Goal: Task Accomplishment & Management: Use online tool/utility

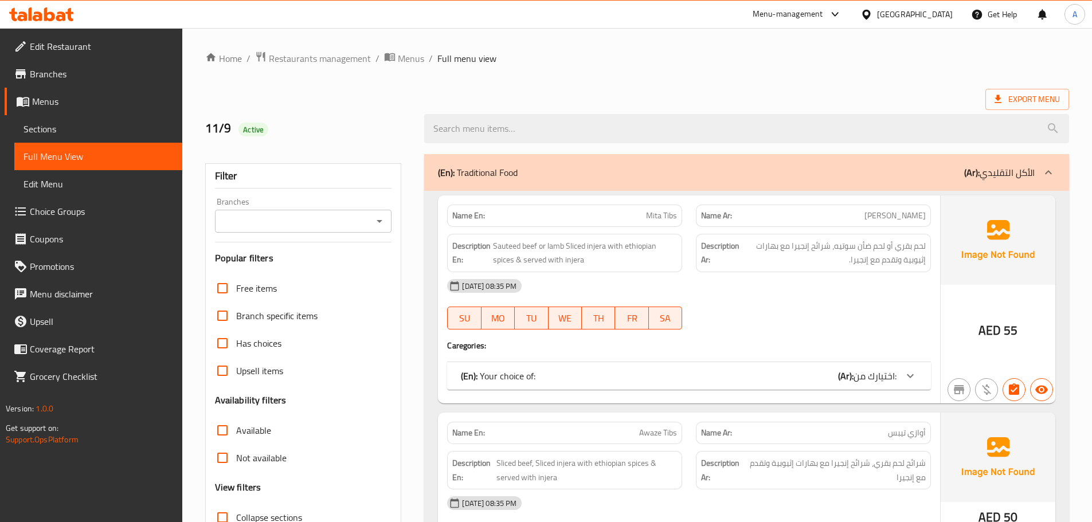
scroll to position [3270, 0]
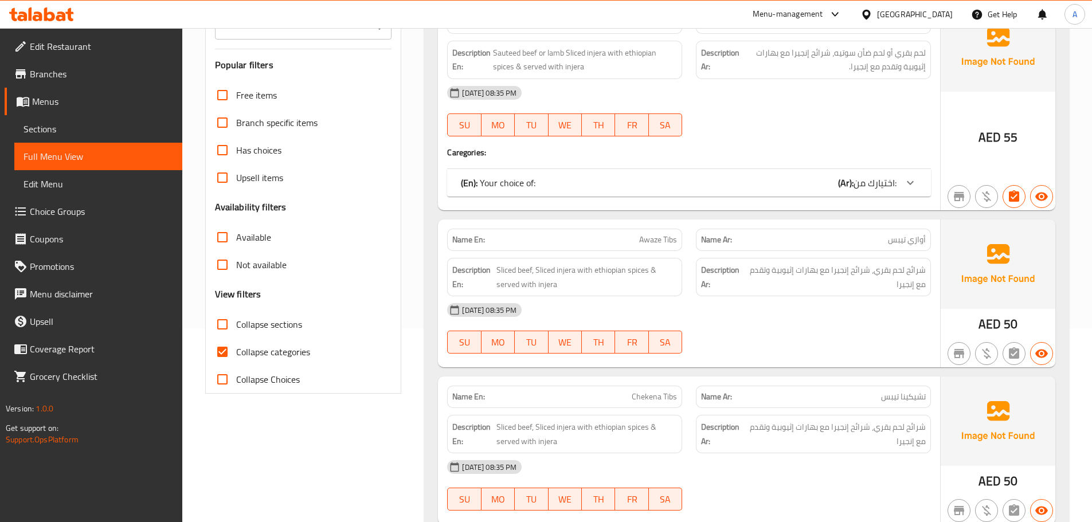
scroll to position [202, 0]
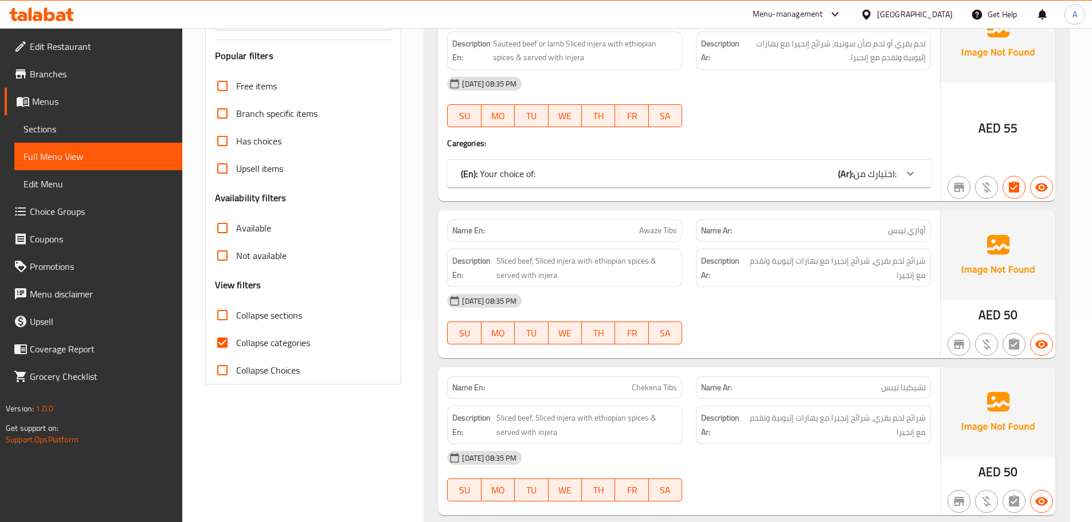
click at [218, 344] on input "Collapse categories" at bounding box center [223, 343] width 28 height 28
checkbox input "false"
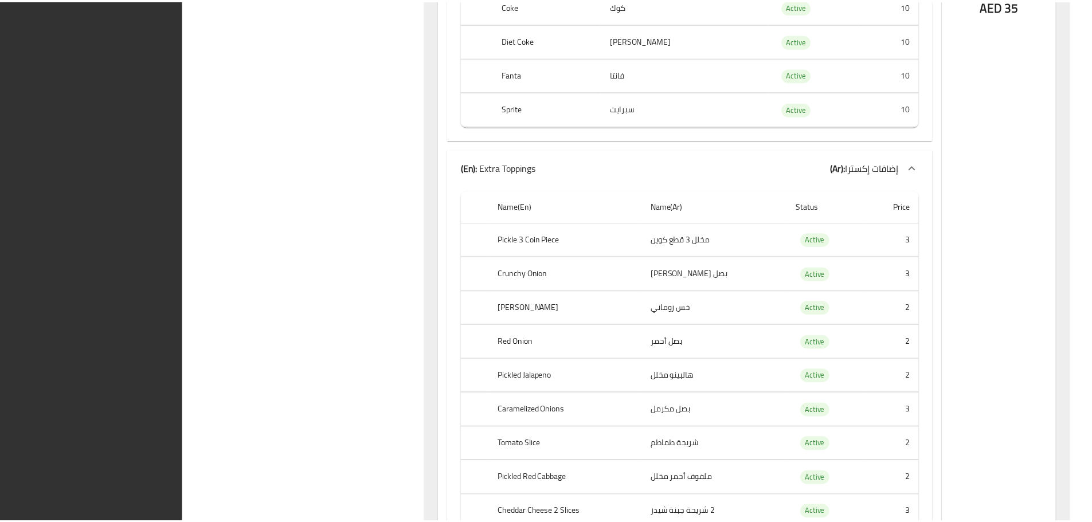
scroll to position [19211, 0]
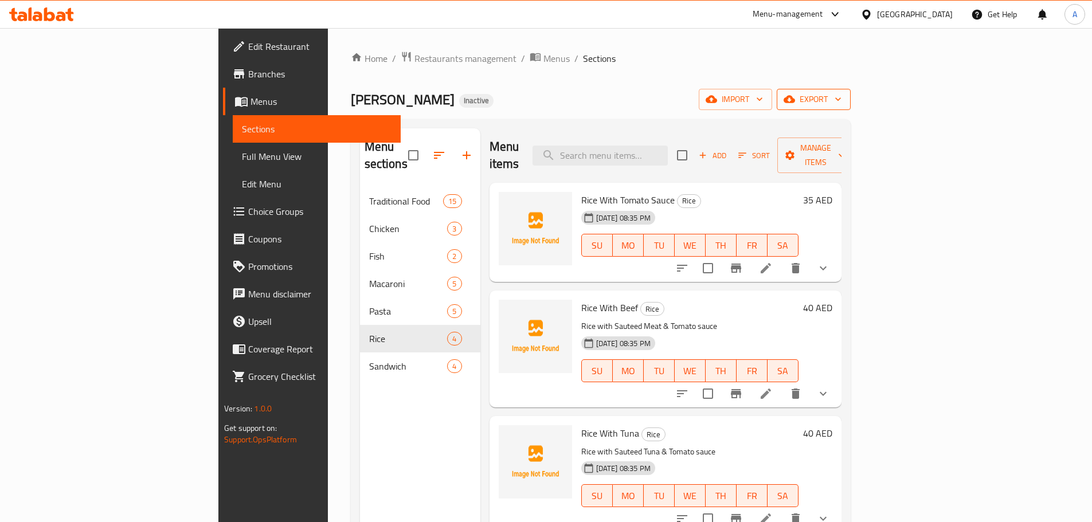
click at [842, 103] on span "export" at bounding box center [814, 99] width 56 height 14
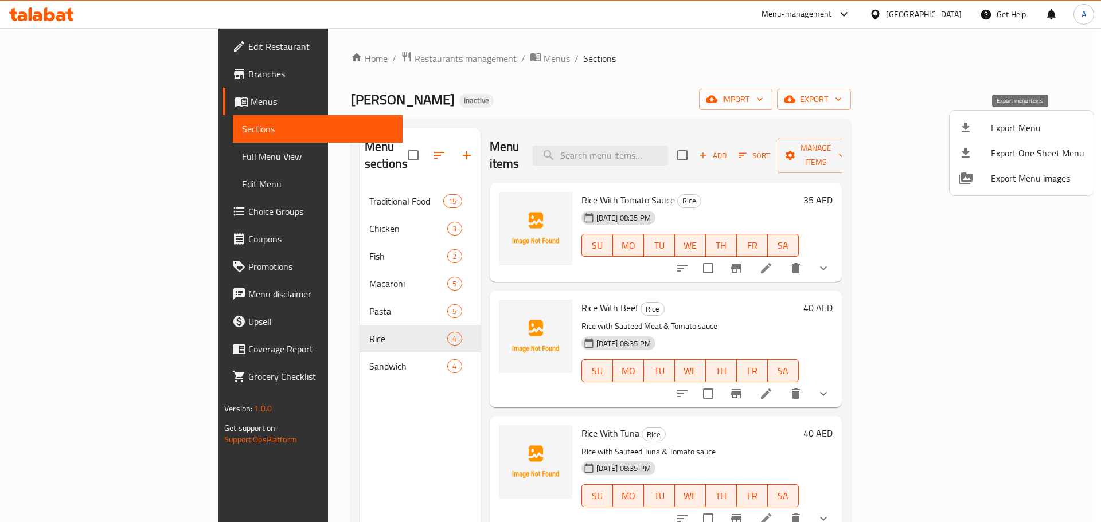
click at [996, 126] on span "Export Menu" at bounding box center [1037, 128] width 93 height 14
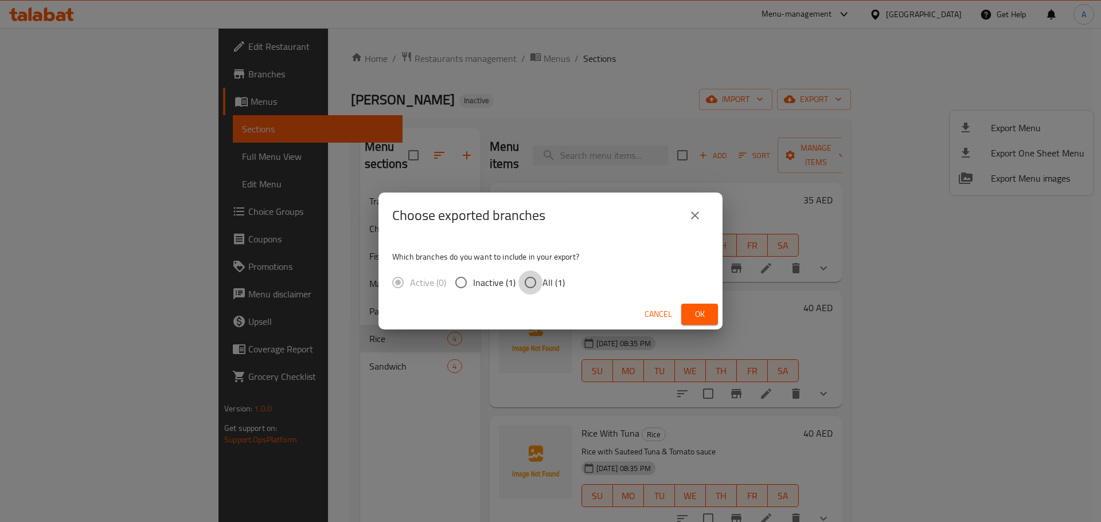
click at [534, 283] on input "All (1)" at bounding box center [530, 283] width 24 height 24
radio input "true"
click at [717, 317] on button "Ok" at bounding box center [699, 314] width 37 height 21
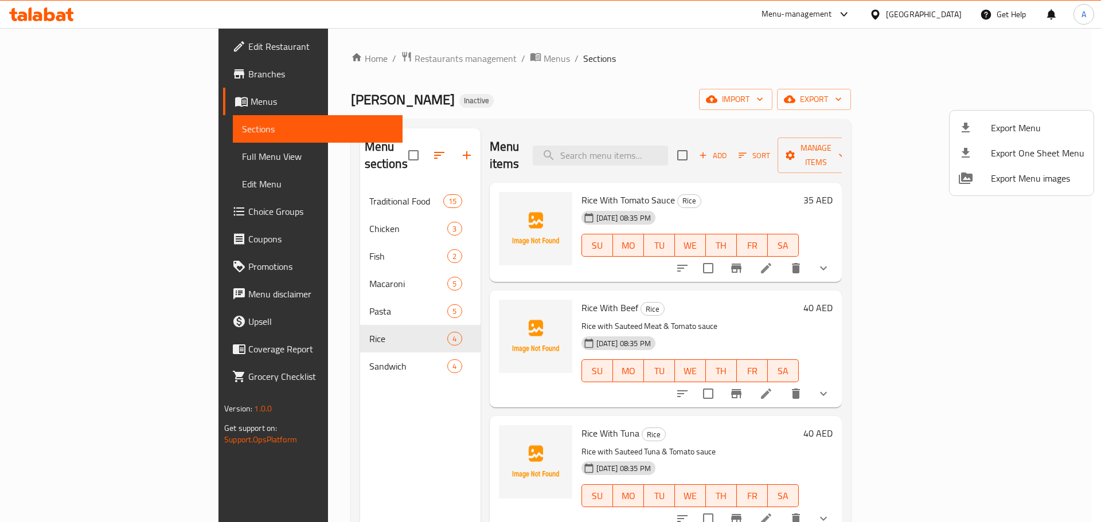
drag, startPoint x: 843, startPoint y: 93, endPoint x: 783, endPoint y: 136, distance: 73.6
click at [843, 93] on div at bounding box center [550, 261] width 1101 height 522
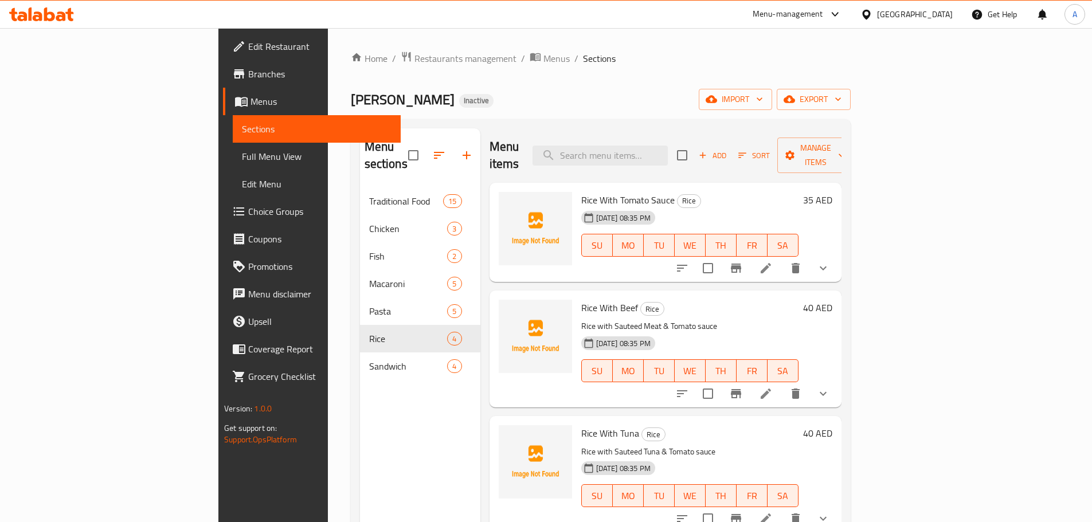
click at [738, 56] on ol "Home / Restaurants management / Menus / Sections" at bounding box center [601, 58] width 500 height 15
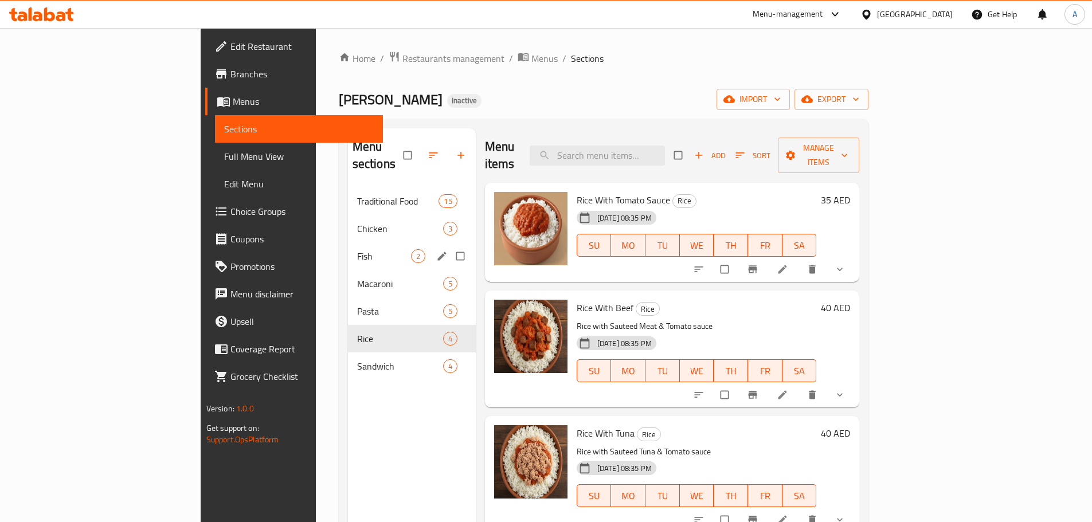
click at [348, 243] on div "Fish 2" at bounding box center [412, 257] width 128 height 28
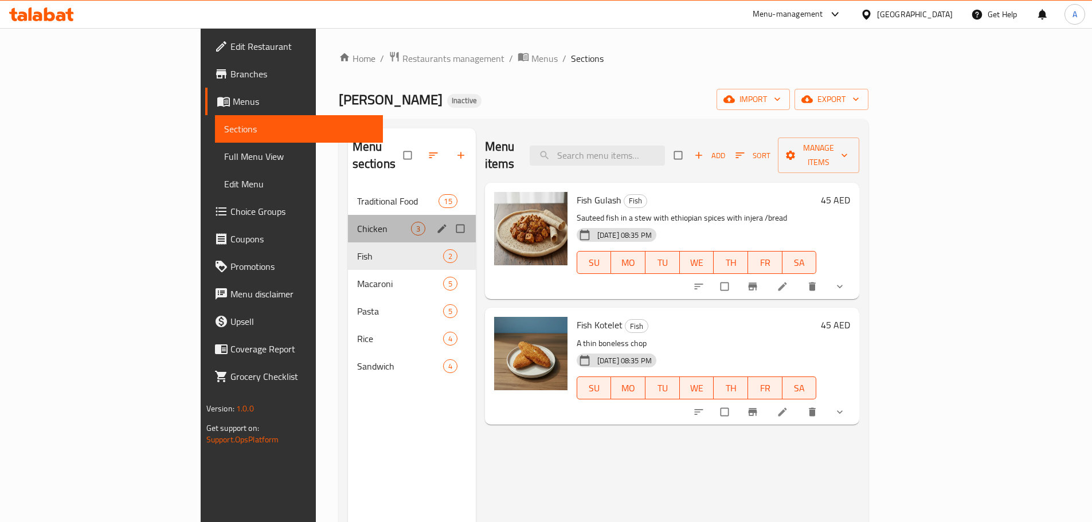
click at [348, 215] on div "Chicken 3" at bounding box center [412, 229] width 128 height 28
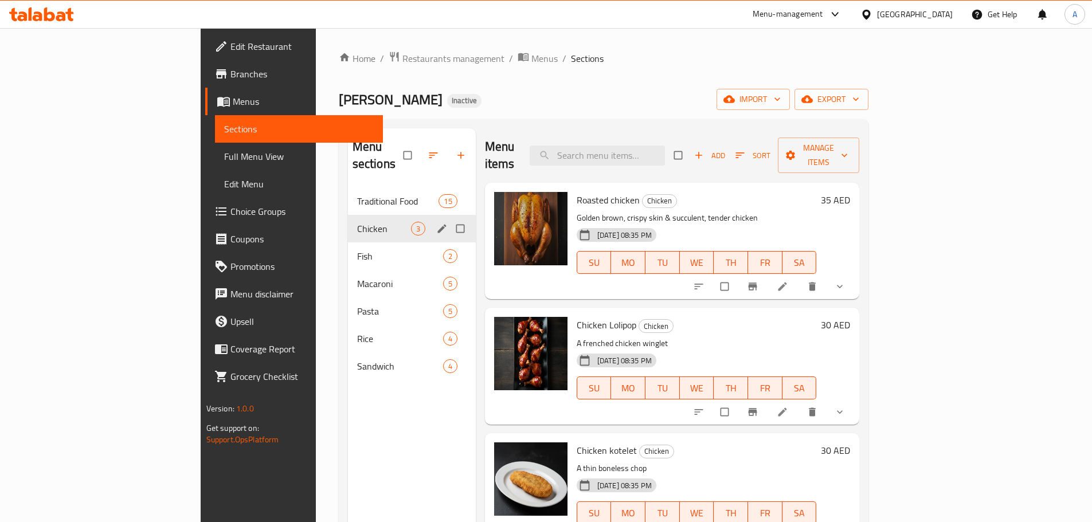
click at [357, 249] on span "Fish" at bounding box center [400, 256] width 86 height 14
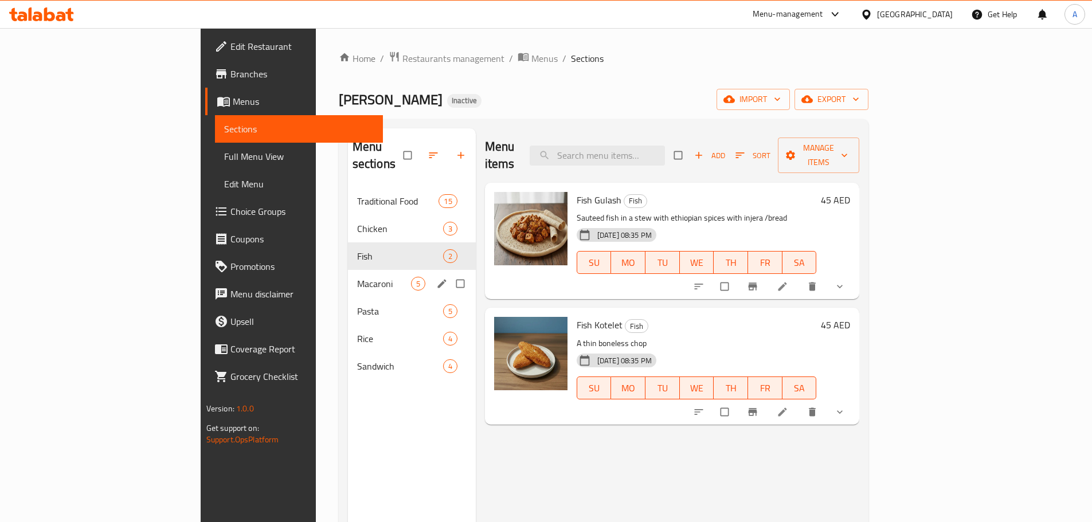
click at [348, 277] on div "Macaroni 5" at bounding box center [412, 284] width 128 height 28
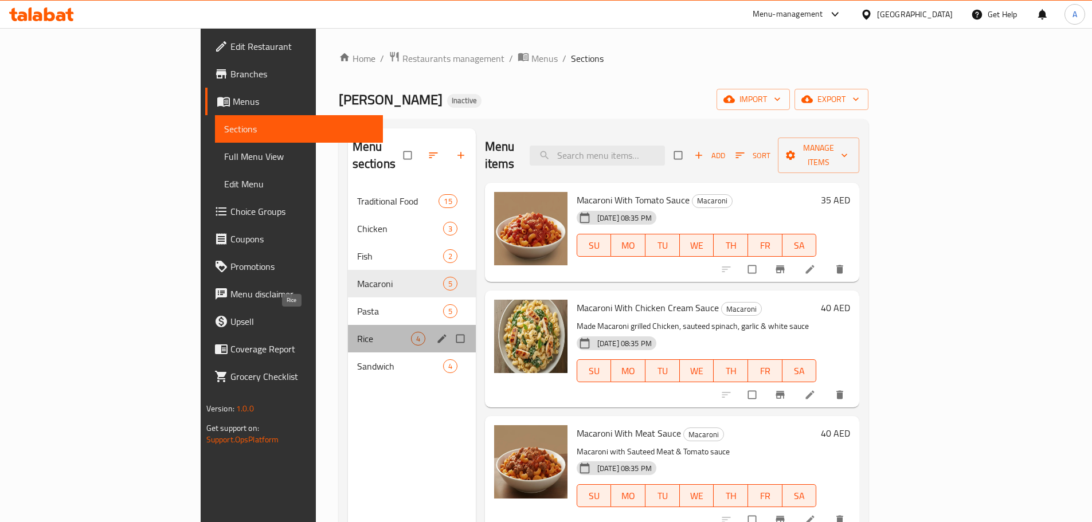
click at [357, 332] on span "Rice" at bounding box center [384, 339] width 54 height 14
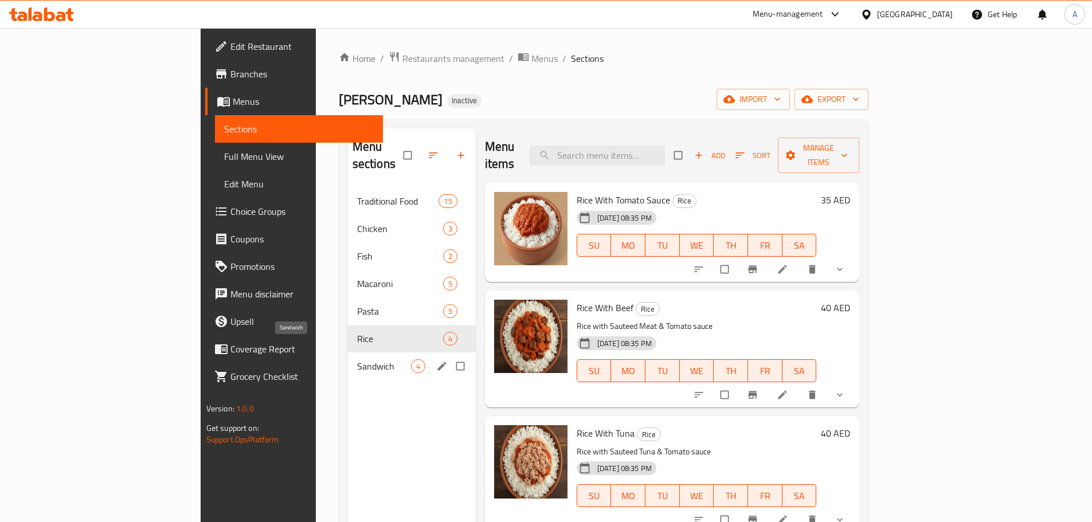
click at [357, 359] on span "Sandwich" at bounding box center [384, 366] width 54 height 14
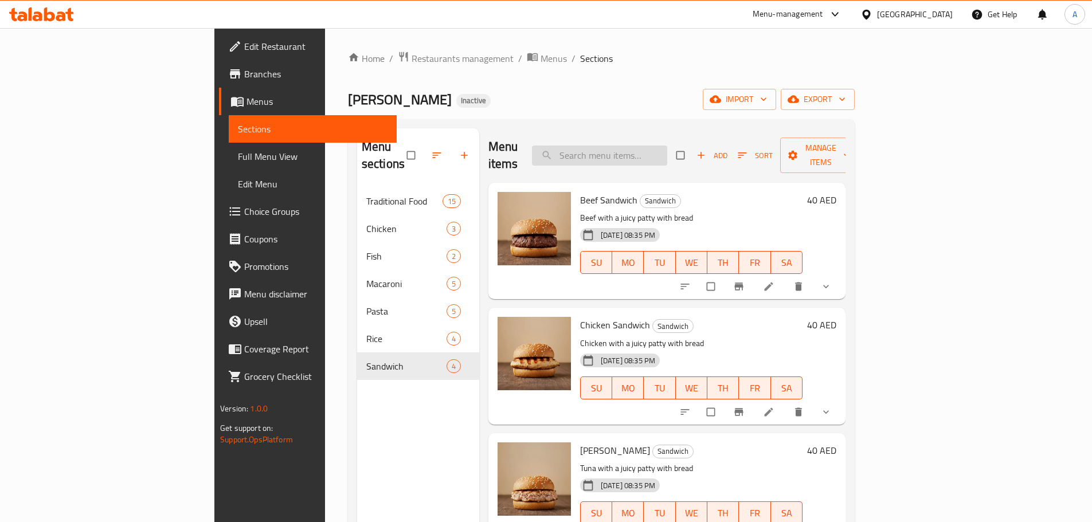
click at [667, 146] on input "search" at bounding box center [599, 156] width 135 height 20
click at [690, 126] on div "Menu sections Traditional Food 15 Chicken 3 Fish 2 Macaroni 5 Pasta 5 Rice 4 Sa…" at bounding box center [601, 389] width 507 height 541
click at [664, 148] on input "search" at bounding box center [599, 156] width 135 height 20
paste input "Pasta With Tomato"
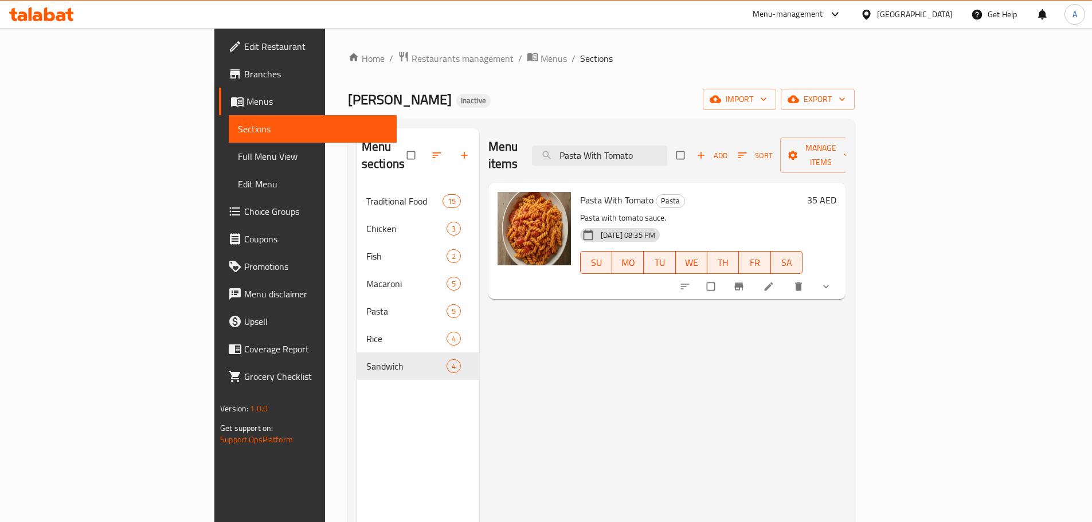
type input "Pasta With Tomato"
click at [777, 281] on link at bounding box center [770, 286] width 14 height 11
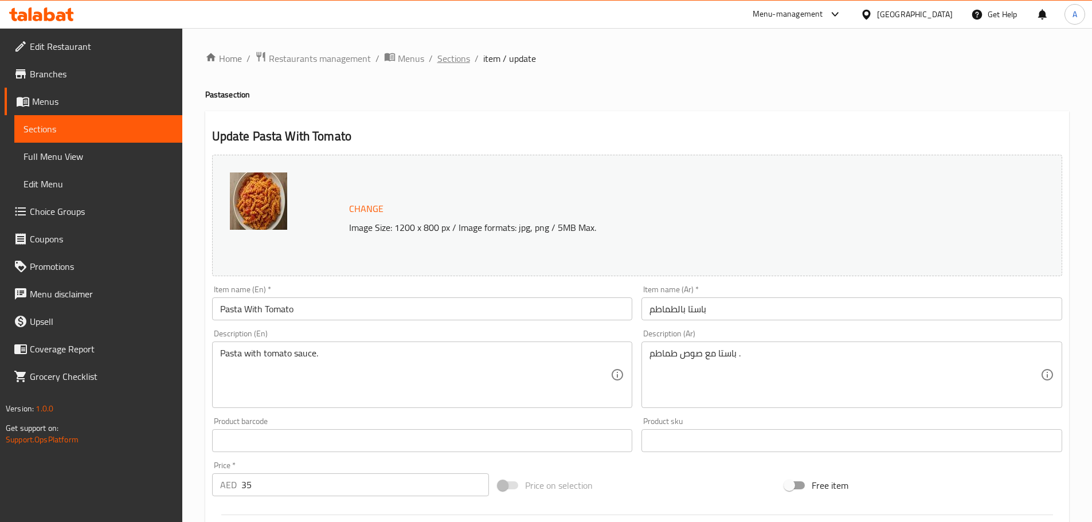
click at [454, 58] on span "Sections" at bounding box center [453, 59] width 33 height 14
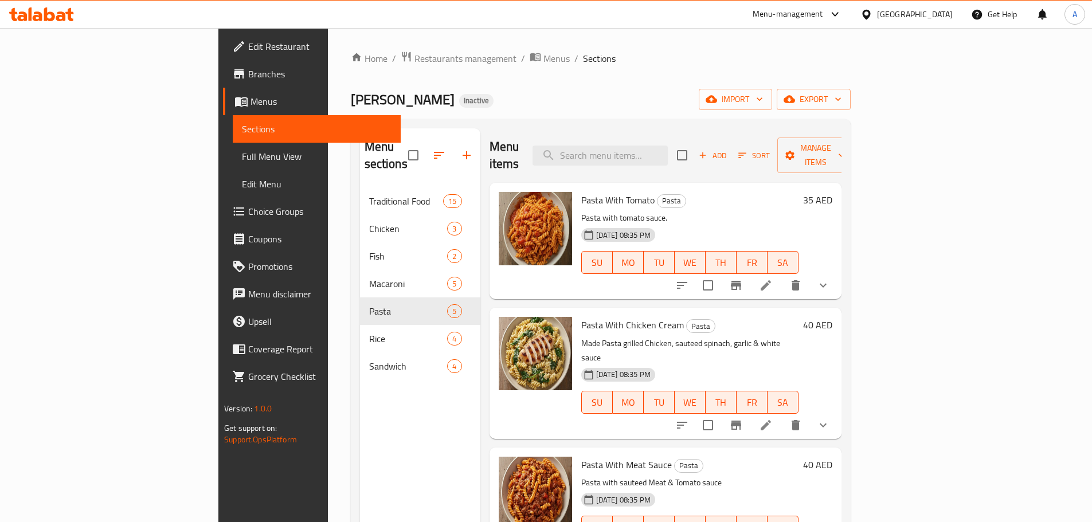
click at [233, 147] on link "Full Menu View" at bounding box center [317, 157] width 168 height 28
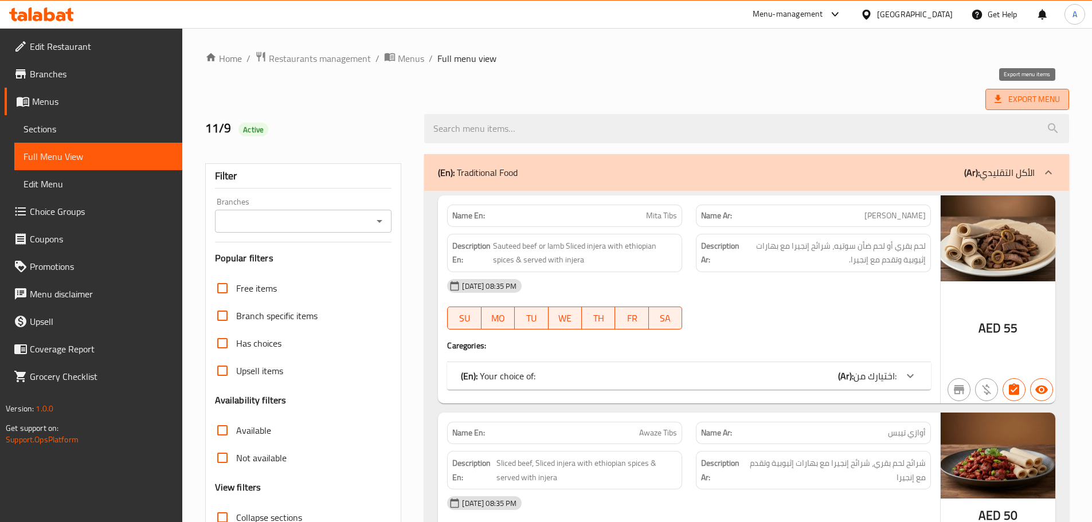
click at [1006, 96] on span "Export Menu" at bounding box center [1027, 99] width 65 height 14
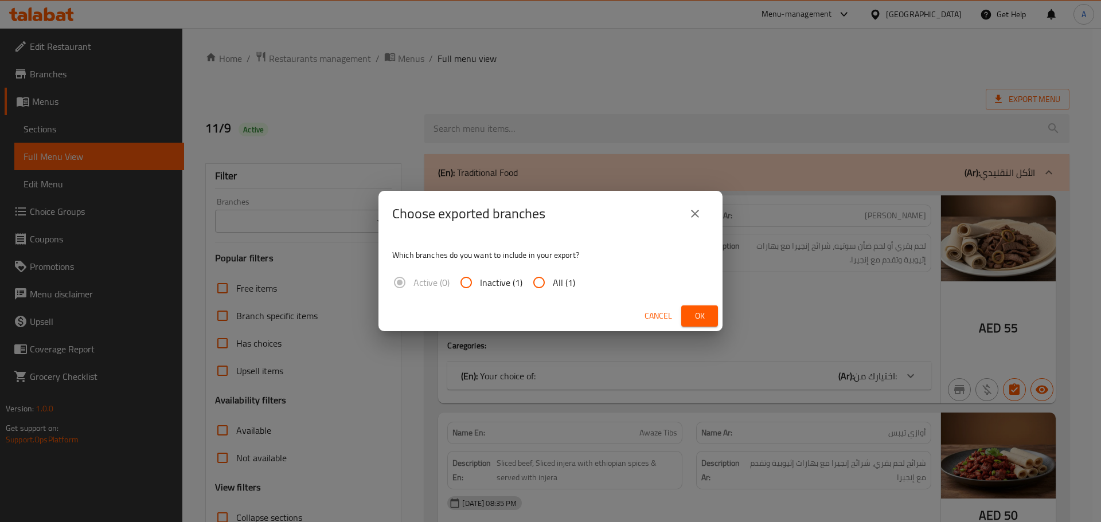
click at [556, 290] on span "All (1)" at bounding box center [564, 283] width 22 height 14
click at [553, 290] on input "All (1)" at bounding box center [539, 283] width 28 height 28
radio input "true"
click at [706, 312] on span "Ok" at bounding box center [699, 316] width 18 height 14
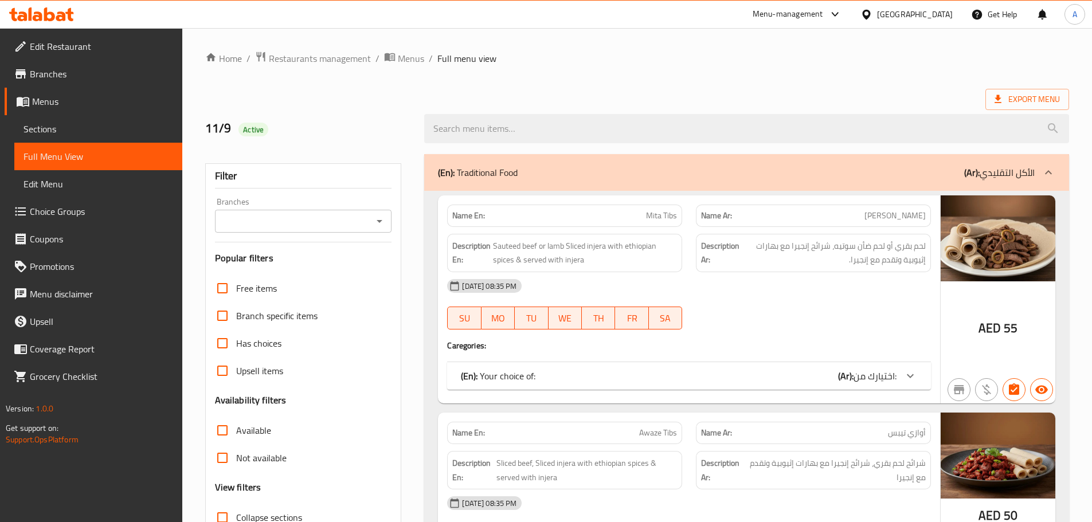
click at [1014, 97] on span "Export Menu" at bounding box center [1027, 99] width 65 height 14
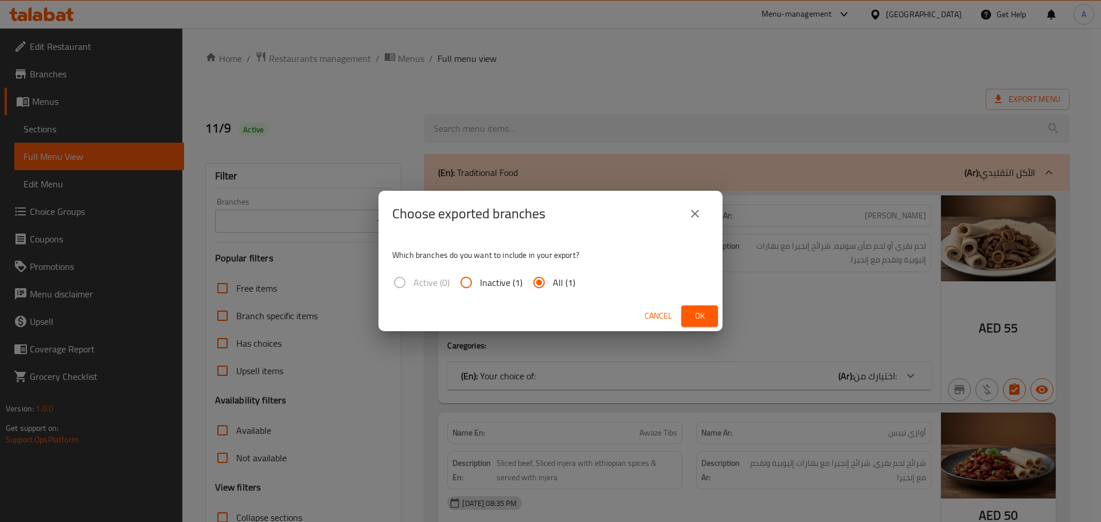
click at [696, 314] on span "Ok" at bounding box center [699, 316] width 18 height 14
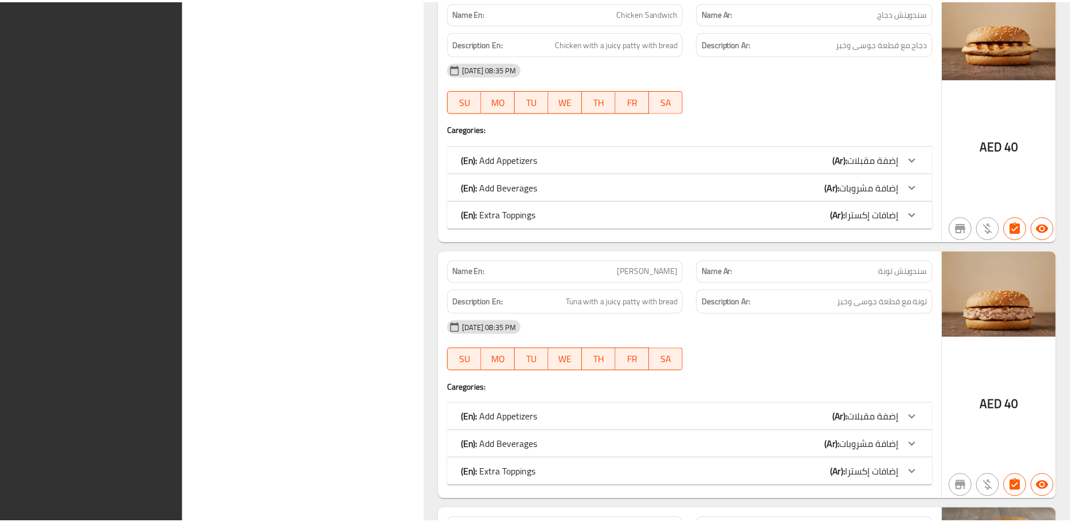
scroll to position [7609, 0]
